Goal: Information Seeking & Learning: Learn about a topic

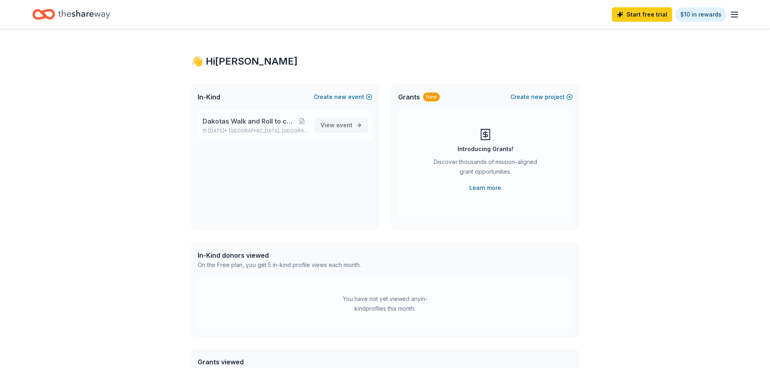
click at [328, 126] on span "View event" at bounding box center [337, 125] width 32 height 10
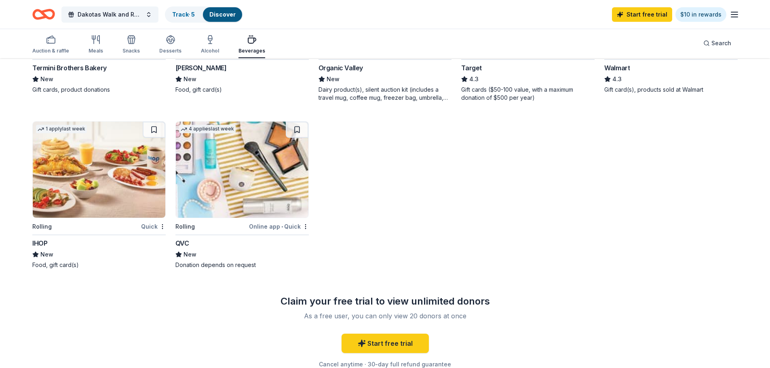
scroll to position [404, 0]
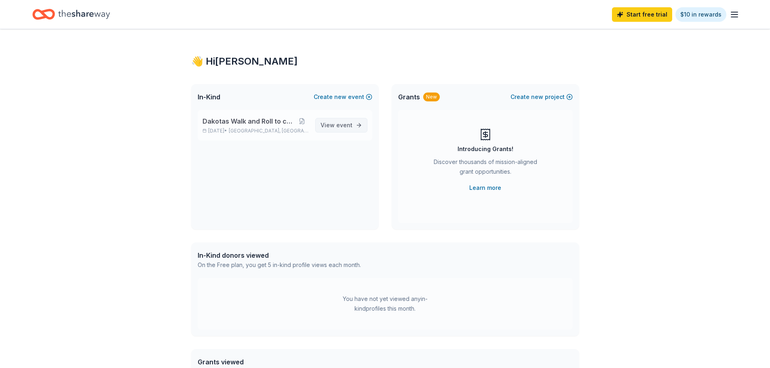
click at [346, 124] on span "event" at bounding box center [344, 125] width 16 height 7
